Goal: Complete application form

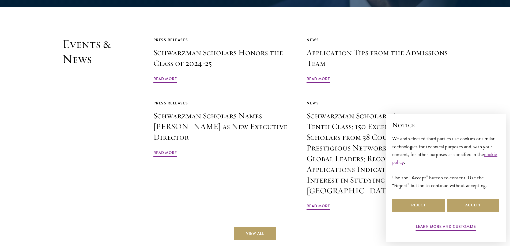
scroll to position [1339, 0]
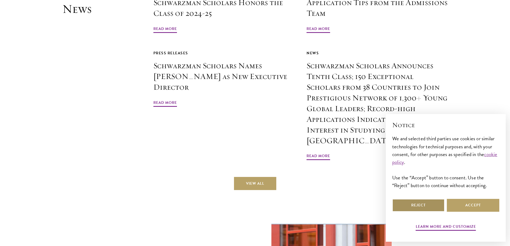
drag, startPoint x: 432, startPoint y: 205, endPoint x: 351, endPoint y: 184, distance: 83.8
click at [433, 205] on button "Reject" at bounding box center [418, 205] width 52 height 13
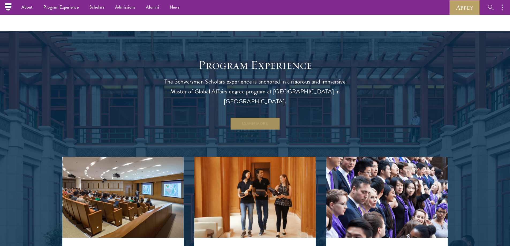
scroll to position [245, 0]
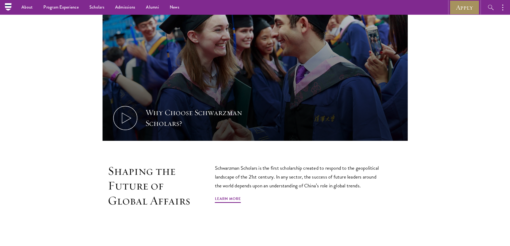
click at [462, 12] on link "Apply" at bounding box center [465, 7] width 30 height 15
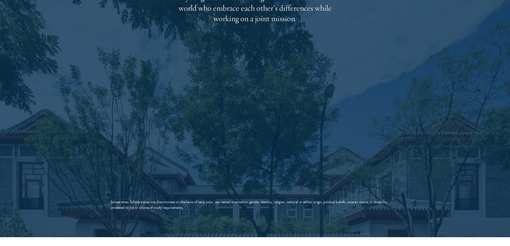
scroll to position [1116, 0]
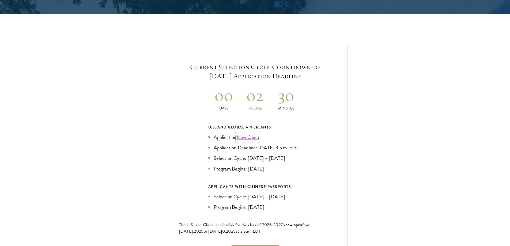
click at [250, 138] on link "Now Open" at bounding box center [248, 137] width 22 height 8
